Goal: Register for event/course

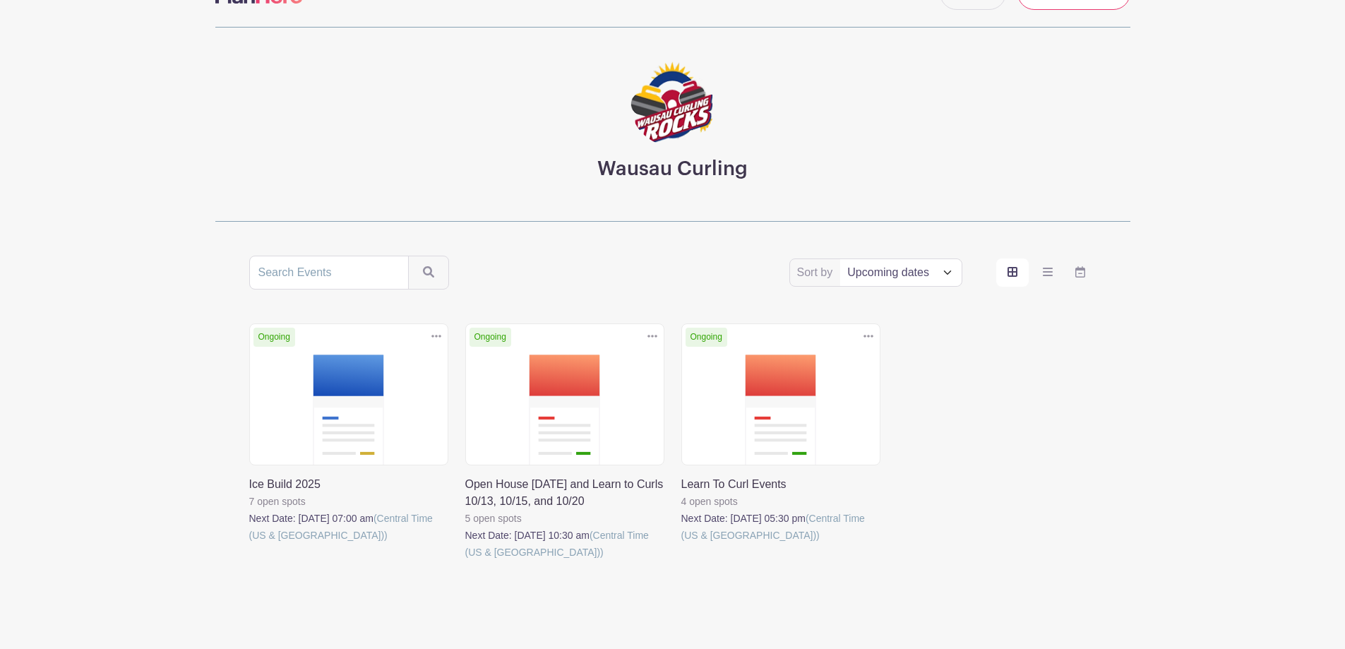
scroll to position [81, 0]
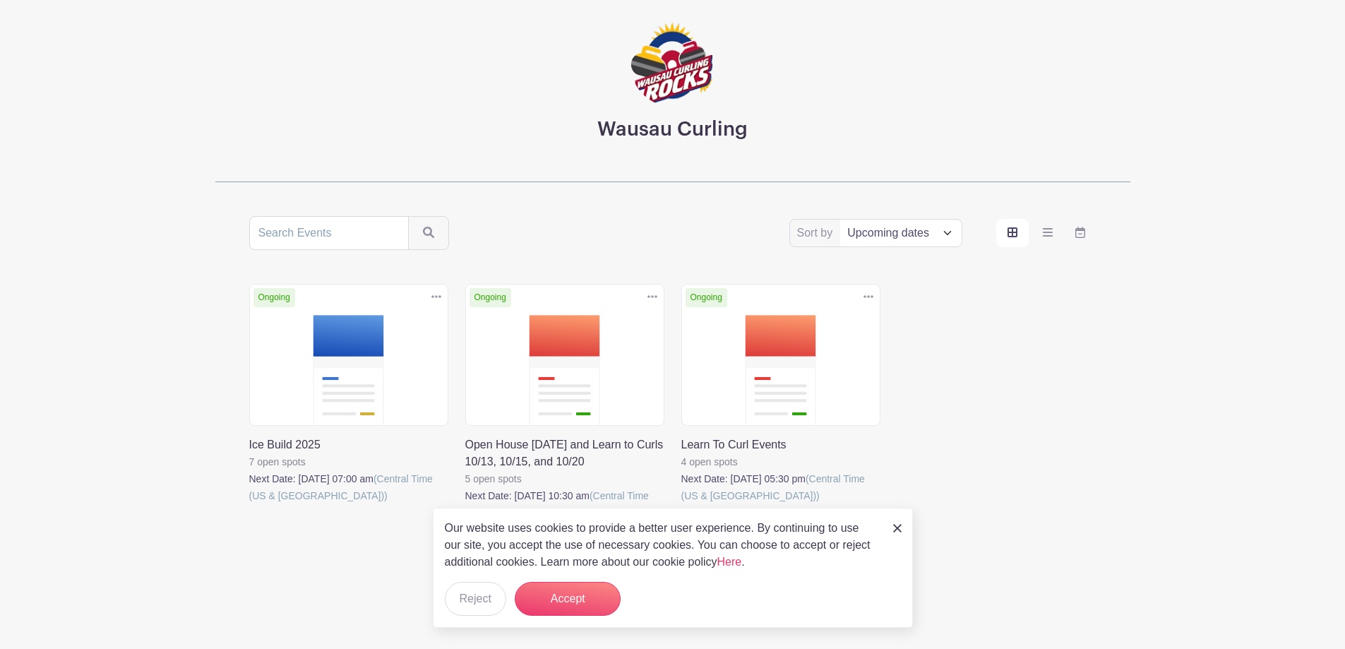
click at [249, 504] on link at bounding box center [249, 504] width 0 height 0
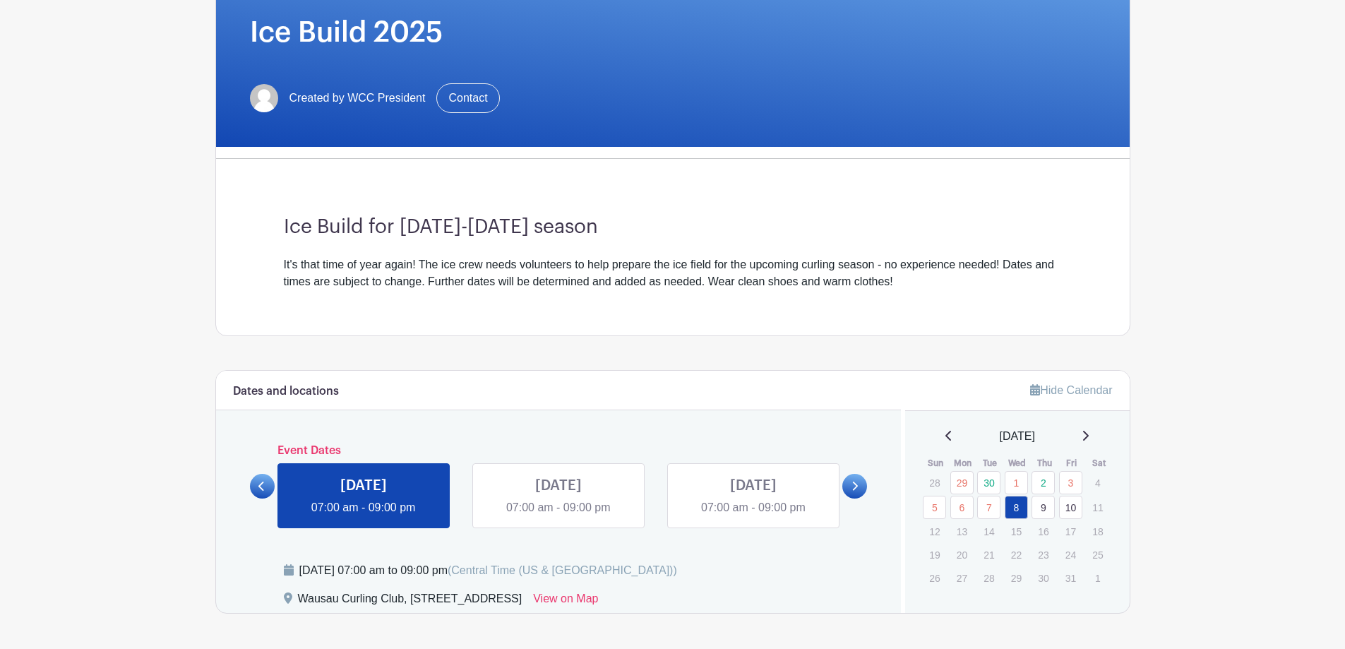
scroll to position [275, 0]
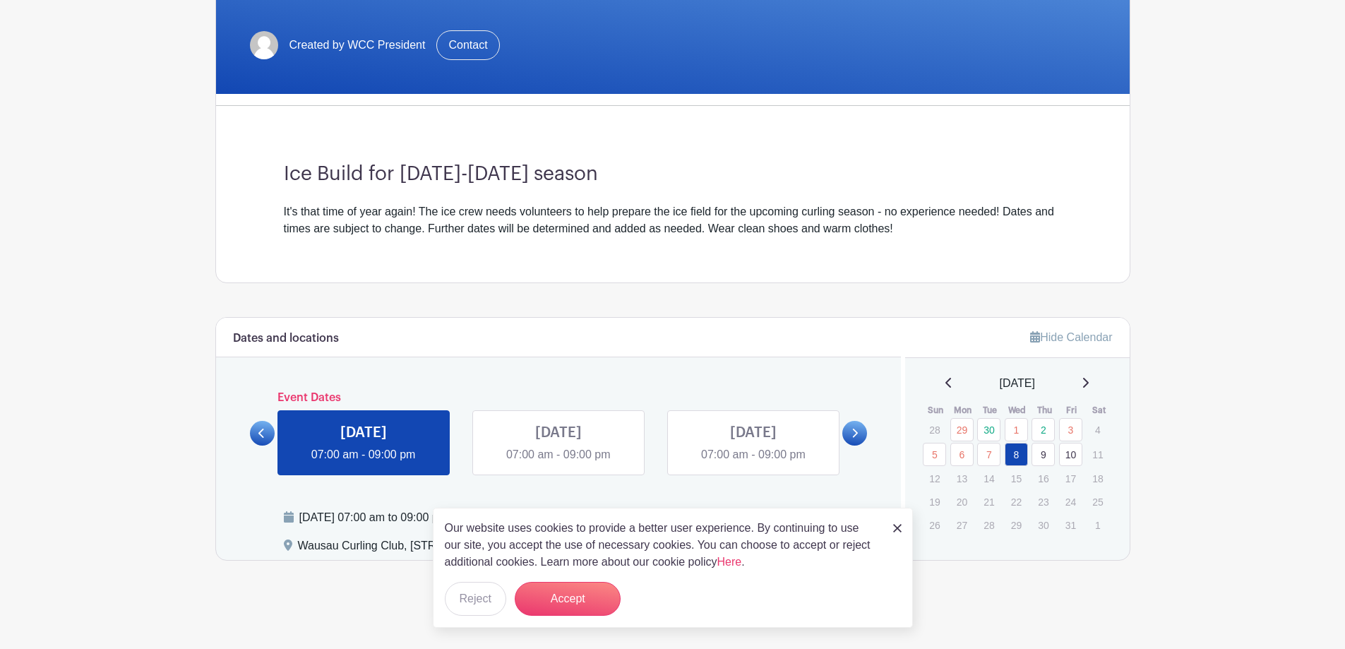
click at [559, 463] on link at bounding box center [559, 463] width 0 height 0
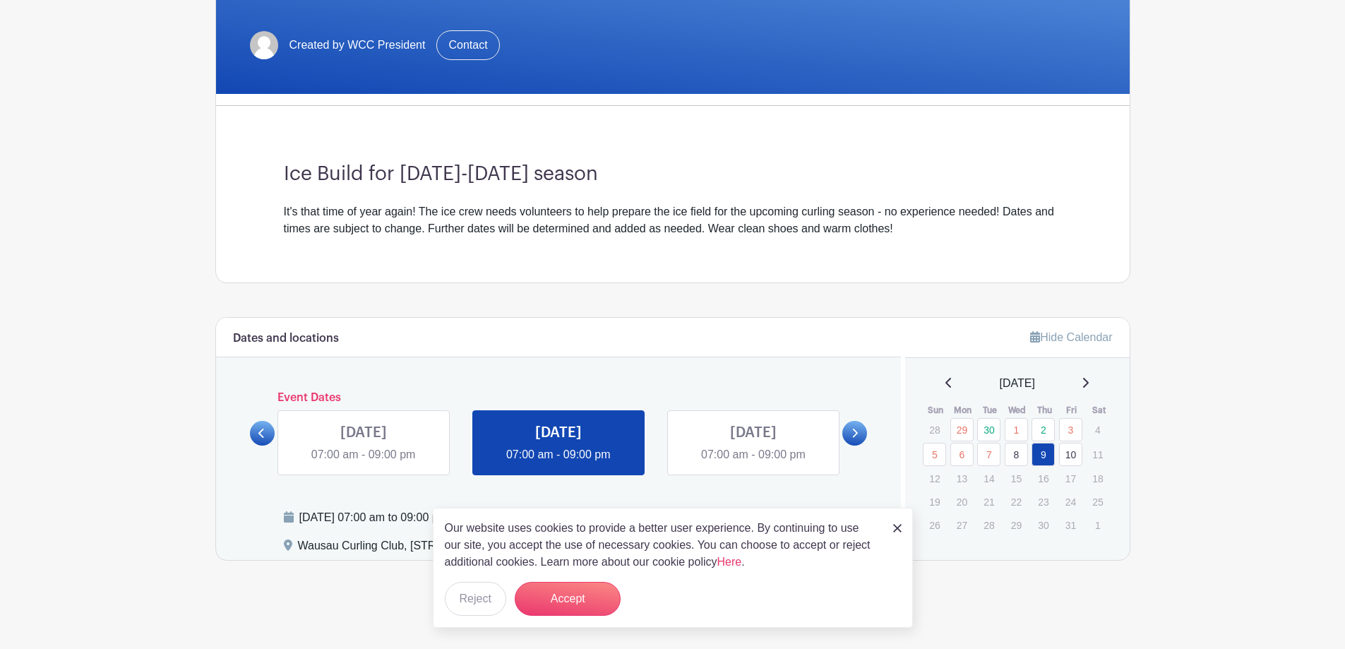
click at [754, 463] on link at bounding box center [754, 463] width 0 height 0
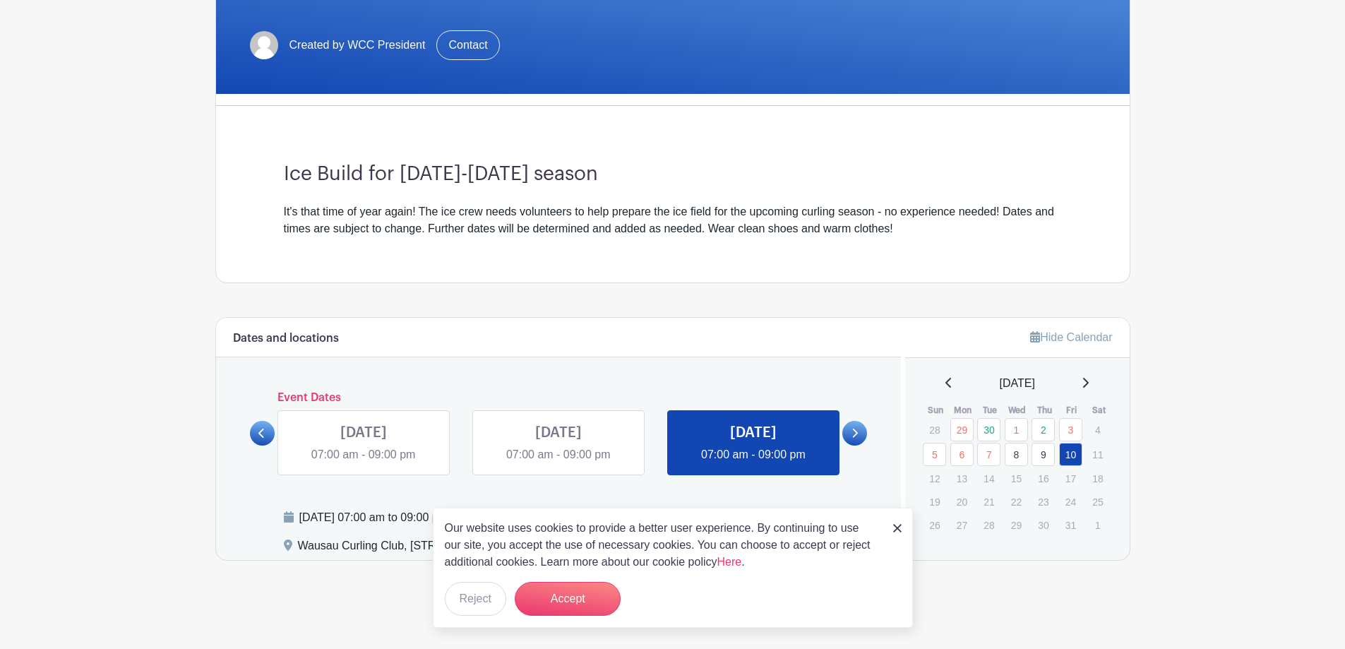
click at [852, 429] on icon at bounding box center [855, 433] width 6 height 11
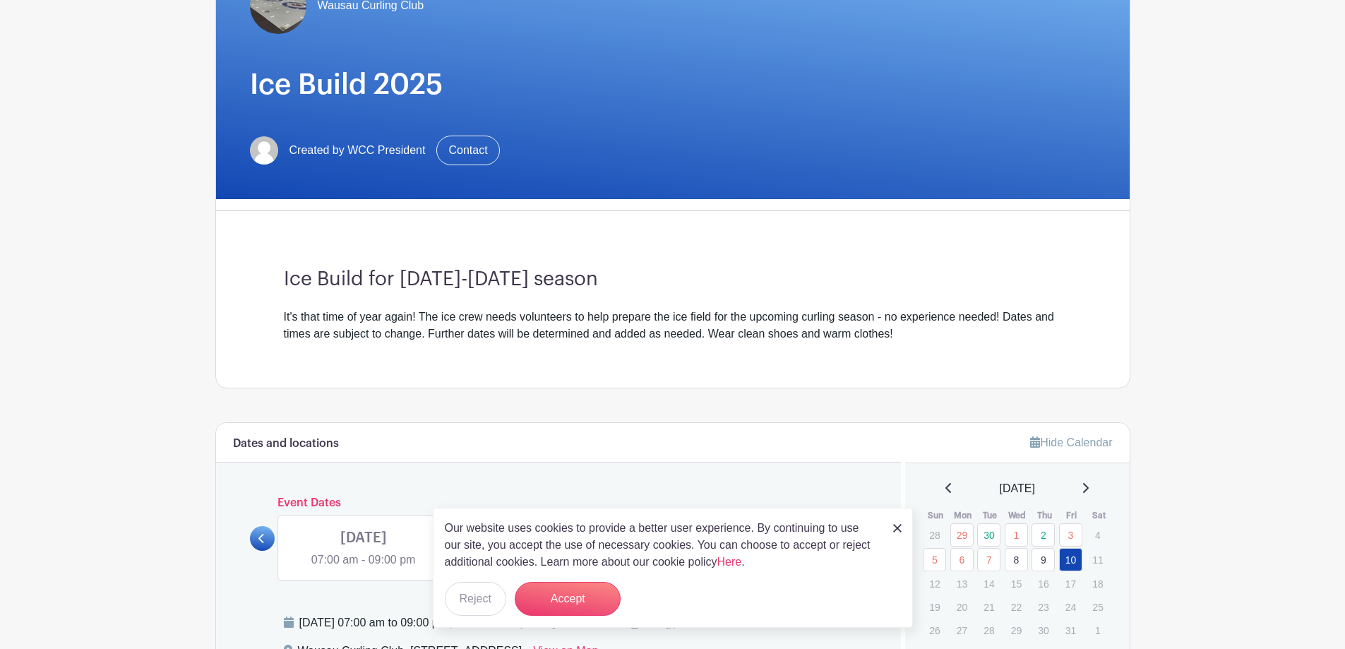
scroll to position [275, 0]
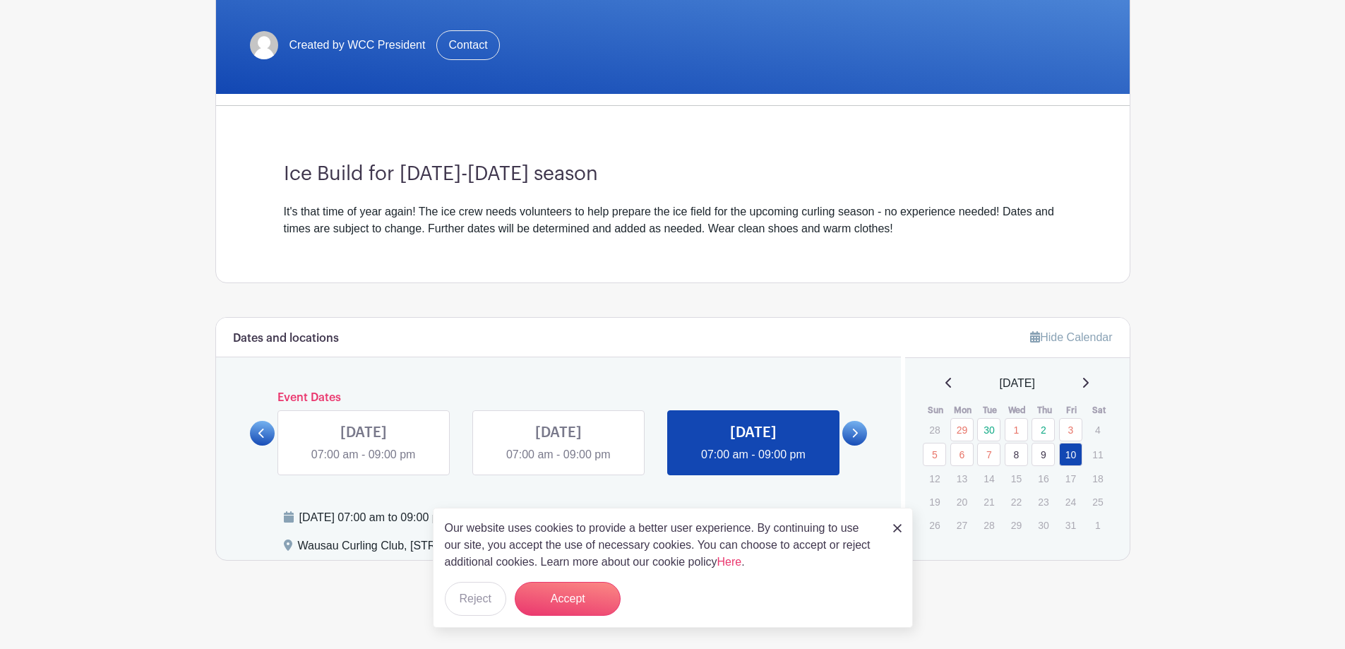
click at [754, 463] on link at bounding box center [754, 463] width 0 height 0
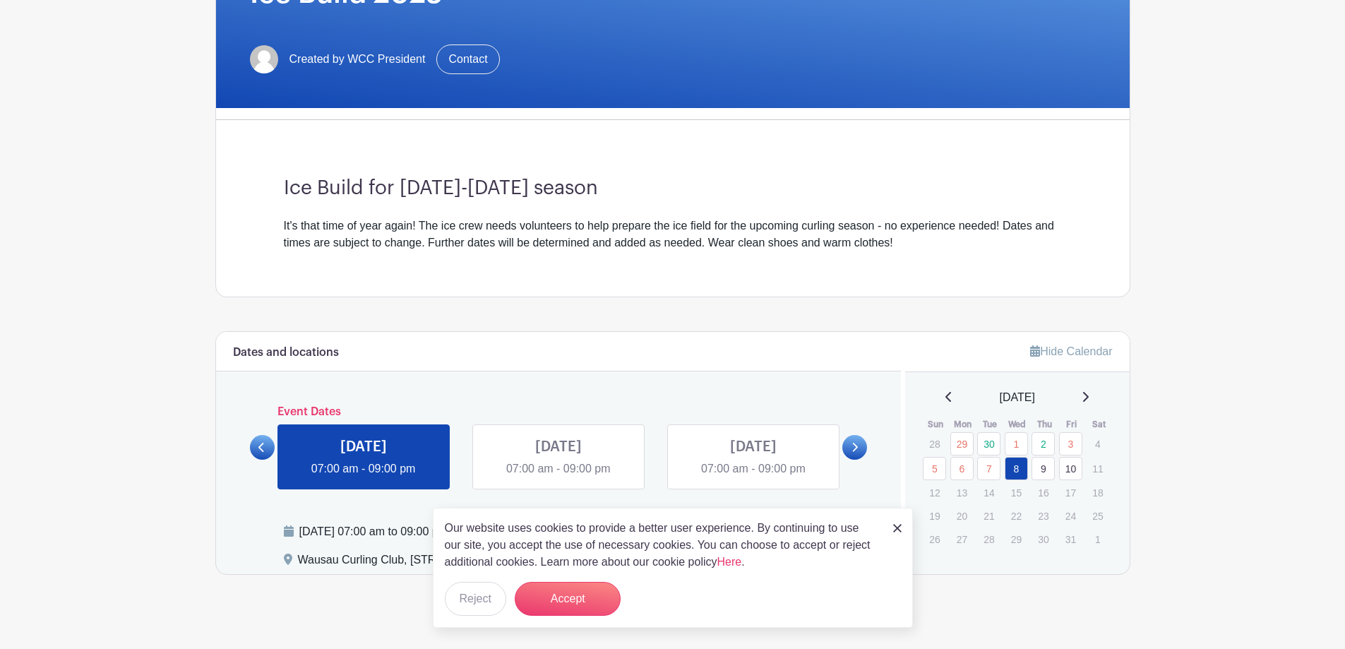
scroll to position [275, 0]
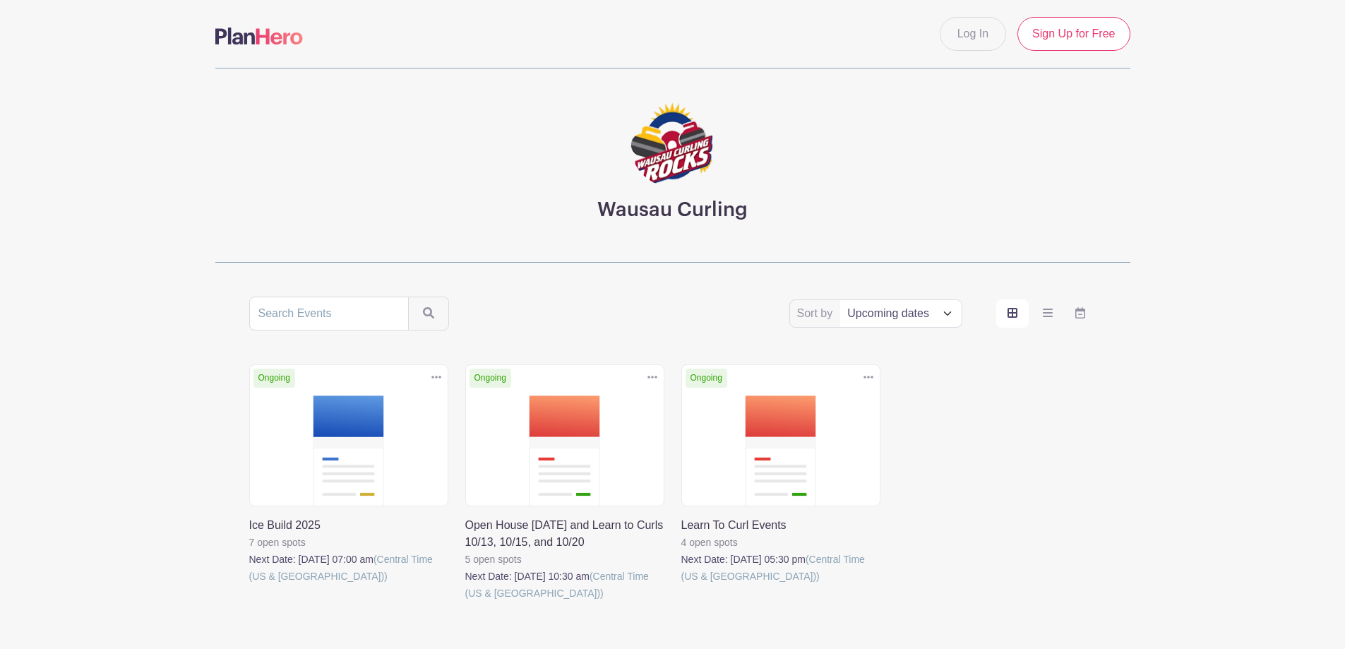
click at [465, 602] on link at bounding box center [465, 602] width 0 height 0
